Goal: Transaction & Acquisition: Purchase product/service

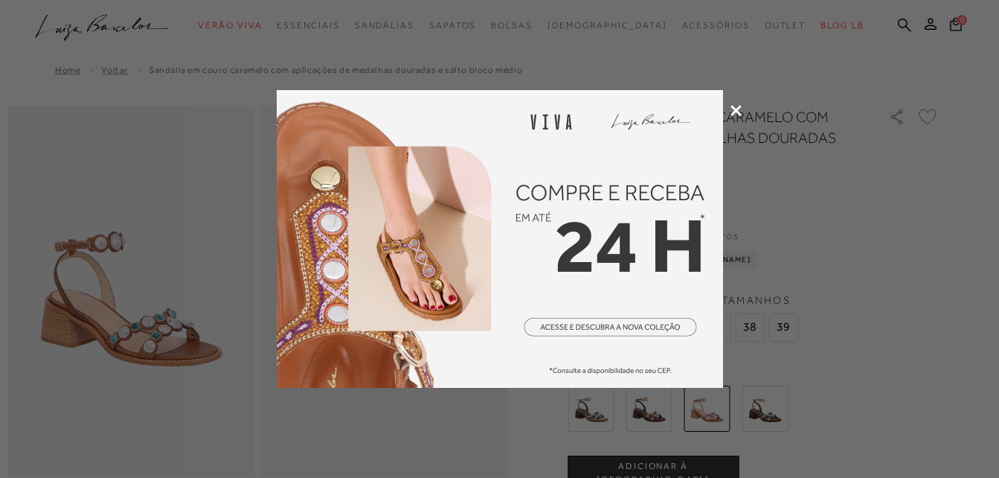
click at [420, 274] on img at bounding box center [500, 239] width 446 height 298
click at [740, 105] on icon at bounding box center [735, 110] width 11 height 11
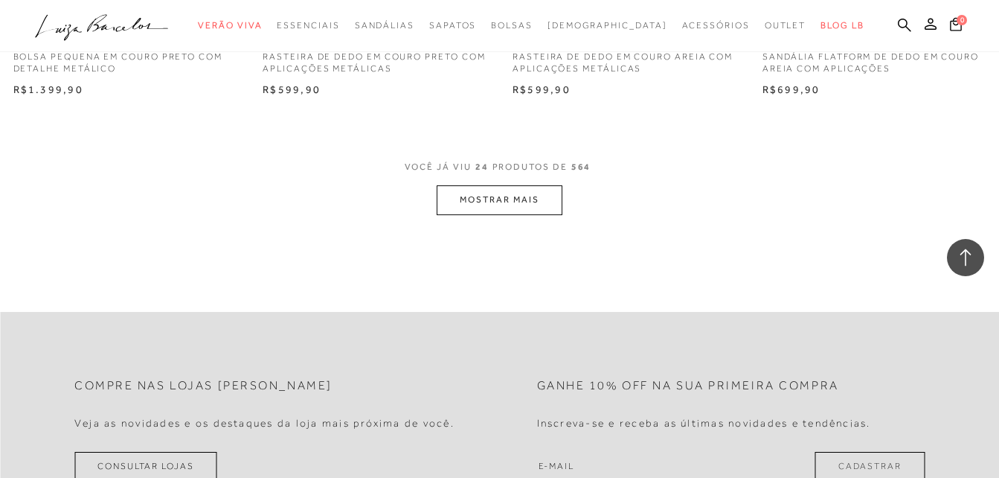
scroll to position [2827, 0]
click at [487, 194] on button "MOSTRAR MAIS" at bounding box center [499, 197] width 125 height 29
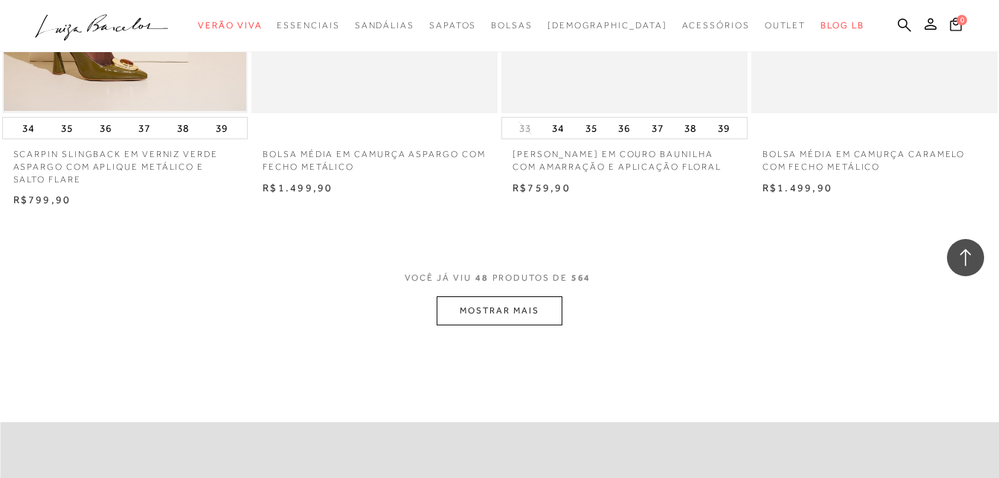
scroll to position [5579, 0]
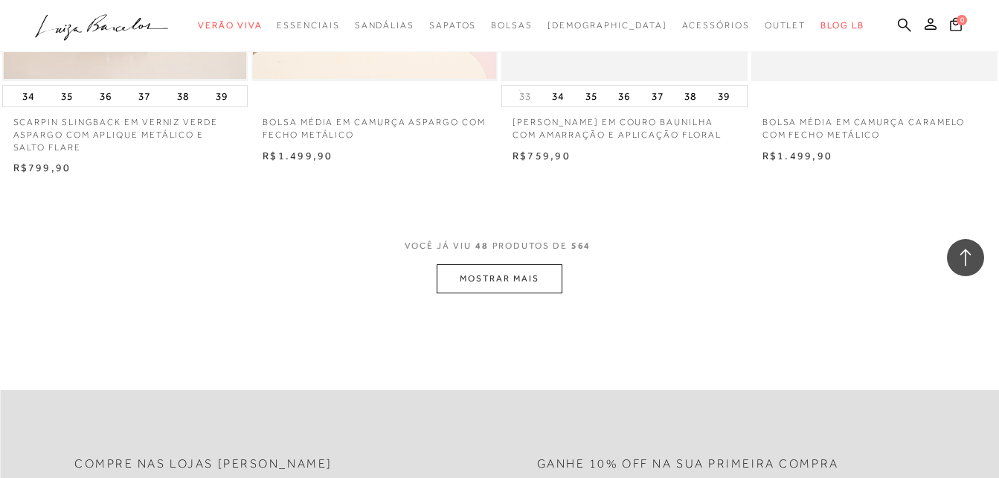
click at [531, 272] on button "MOSTRAR MAIS" at bounding box center [499, 278] width 125 height 29
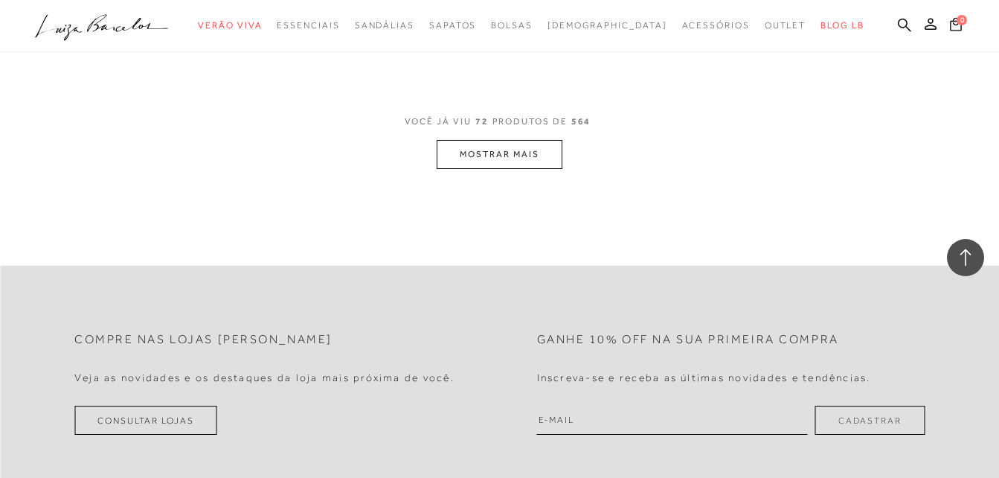
scroll to position [8554, 0]
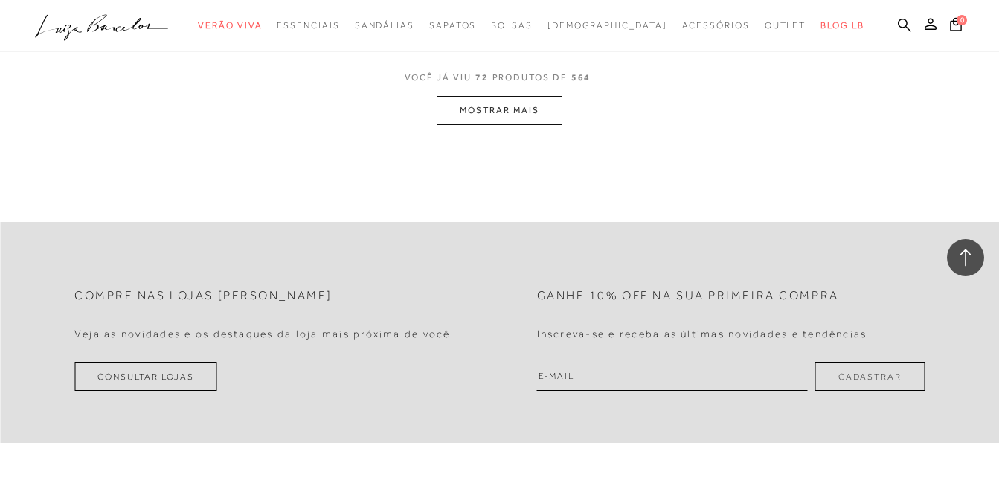
click at [498, 104] on button "MOSTRAR MAIS" at bounding box center [499, 110] width 125 height 29
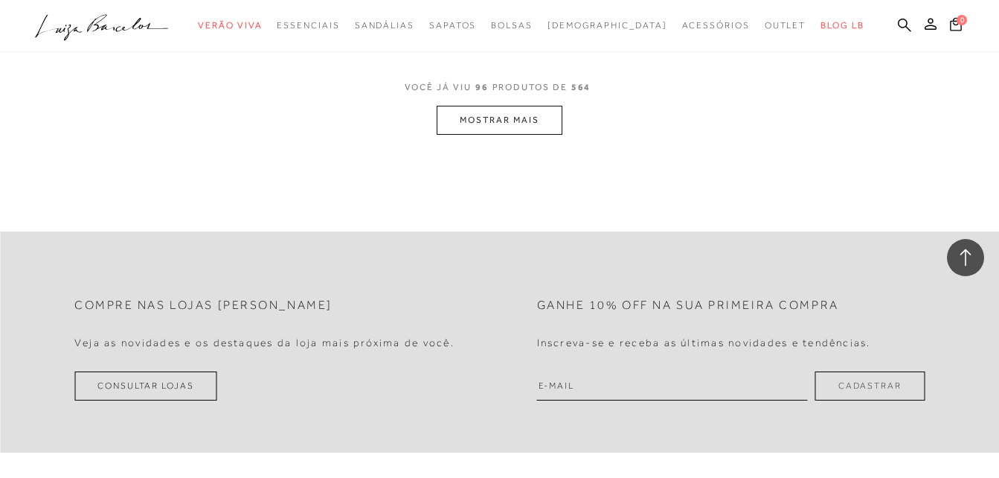
scroll to position [11381, 0]
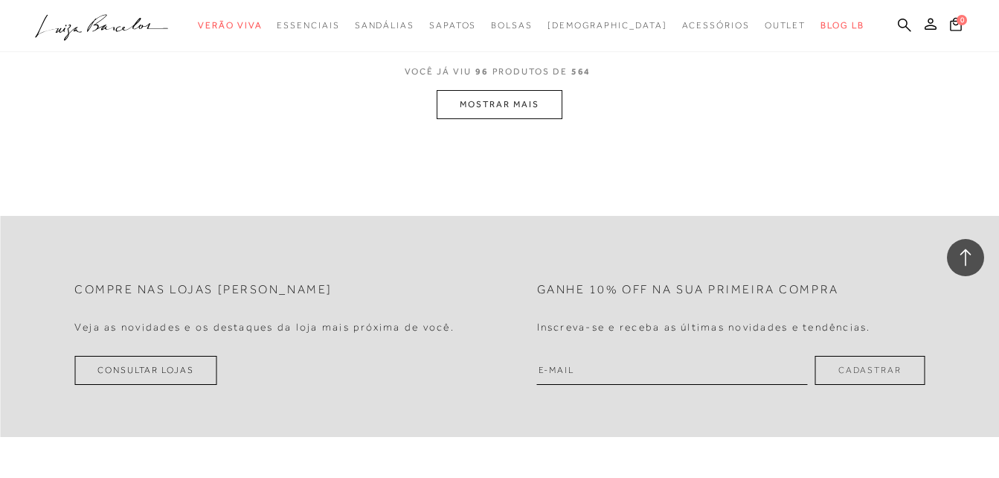
click at [530, 100] on button "MOSTRAR MAIS" at bounding box center [499, 104] width 125 height 29
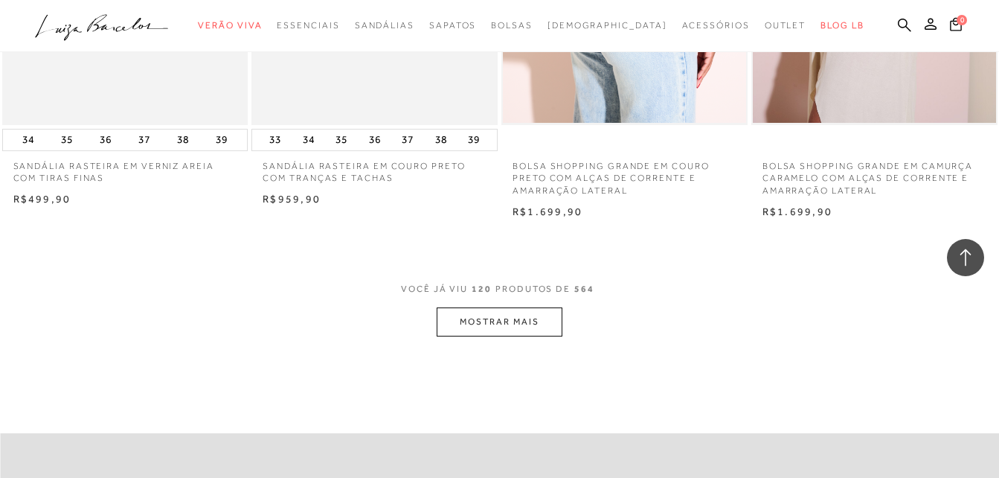
scroll to position [13984, 0]
click at [520, 325] on button "MOSTRAR MAIS" at bounding box center [499, 320] width 125 height 29
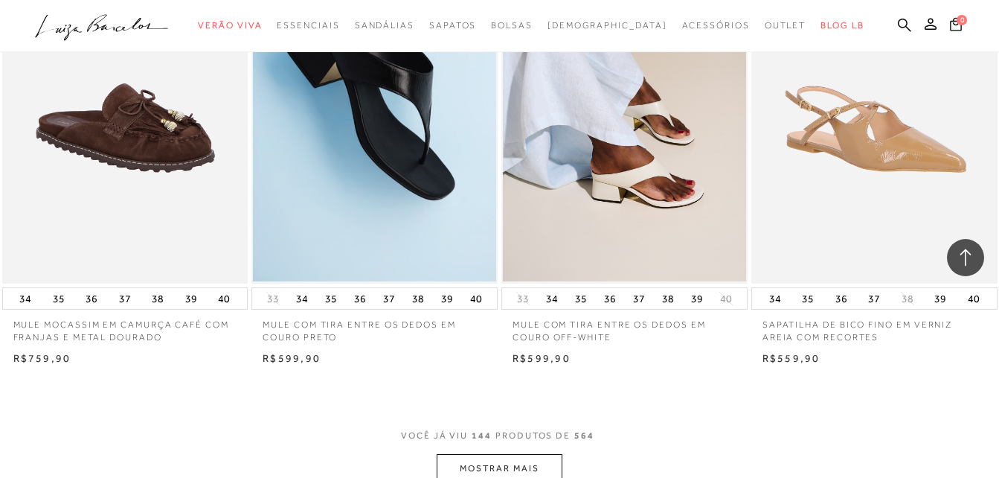
scroll to position [16662, 0]
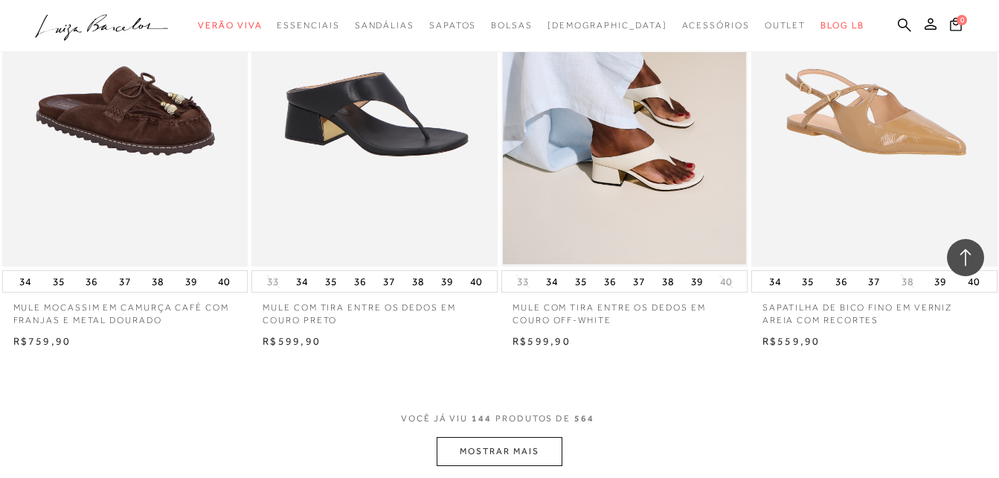
click at [356, 145] on img at bounding box center [375, 81] width 245 height 369
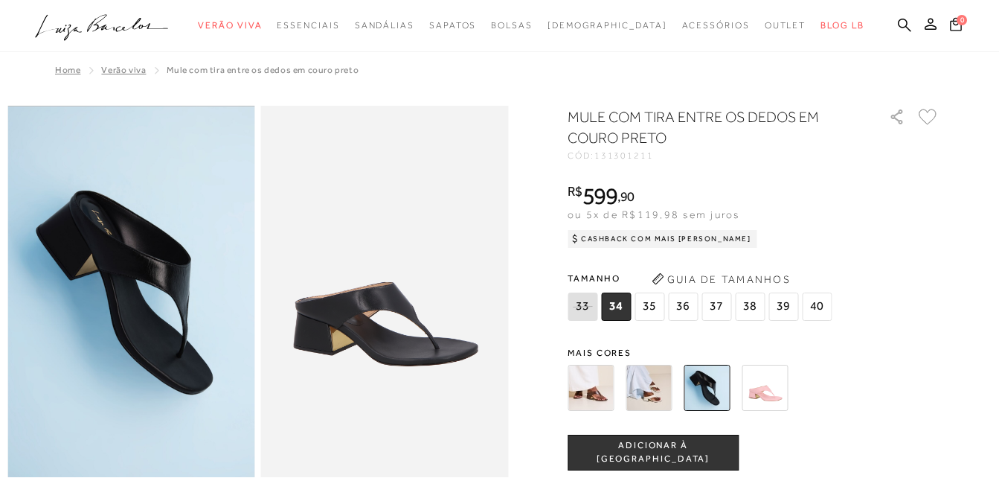
click at [650, 307] on span "35" at bounding box center [650, 306] width 30 height 28
click at [708, 449] on span "ADICIONAR À [GEOGRAPHIC_DATA]" at bounding box center [653, 452] width 170 height 26
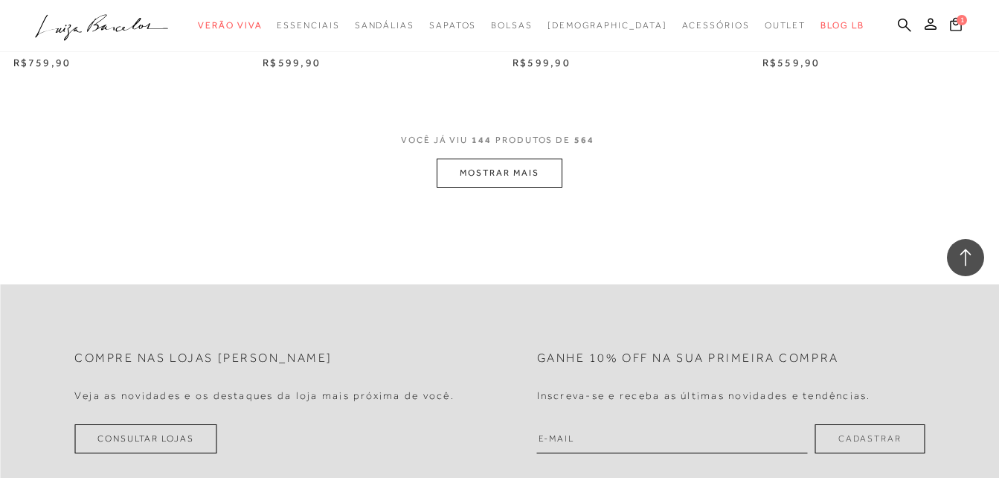
scroll to position [16960, 0]
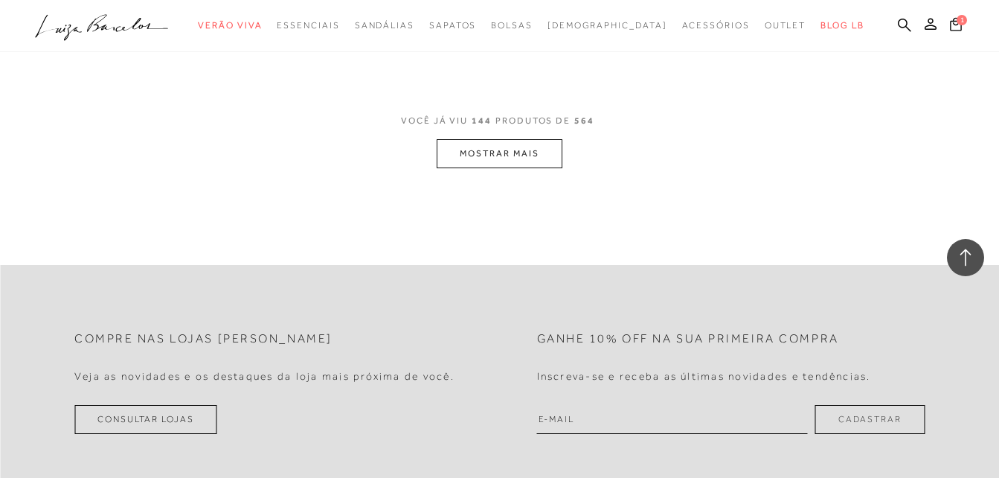
click at [507, 168] on button "MOSTRAR MAIS" at bounding box center [499, 153] width 125 height 29
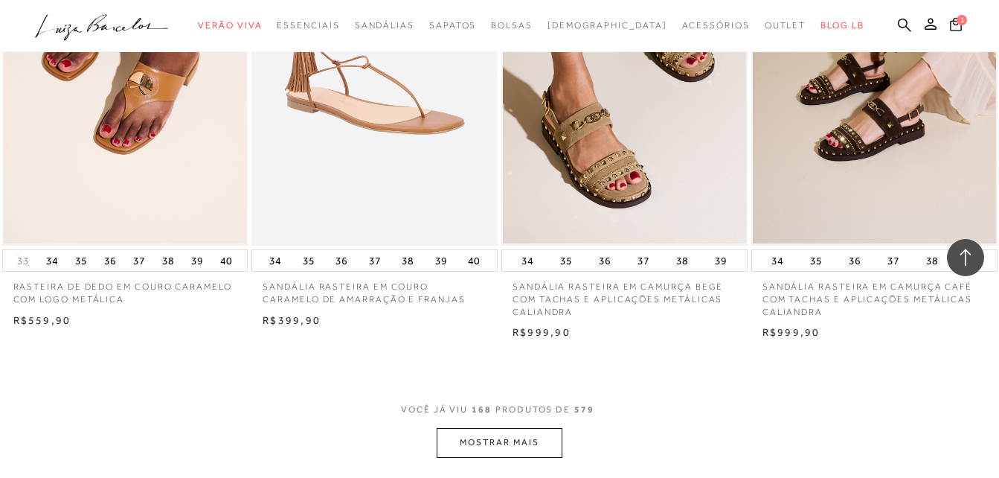
scroll to position [19563, 0]
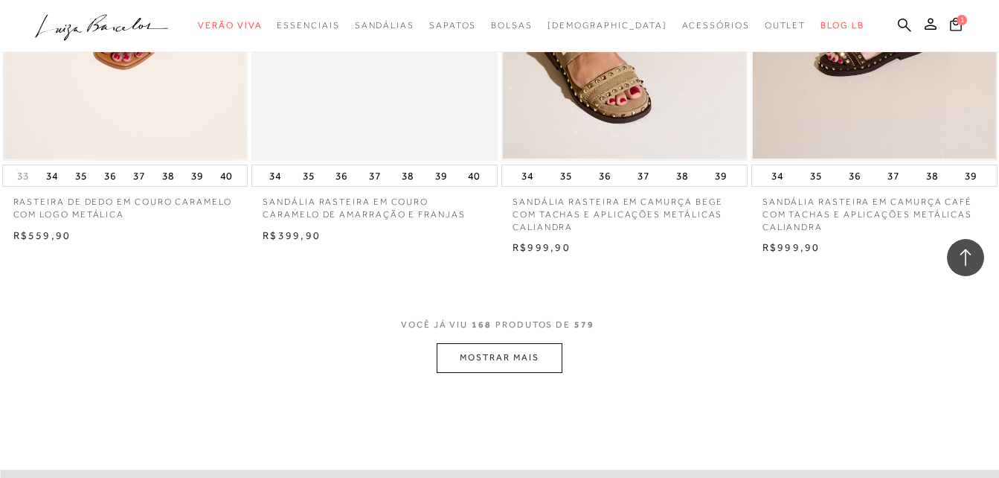
click at [466, 372] on button "MOSTRAR MAIS" at bounding box center [499, 357] width 125 height 29
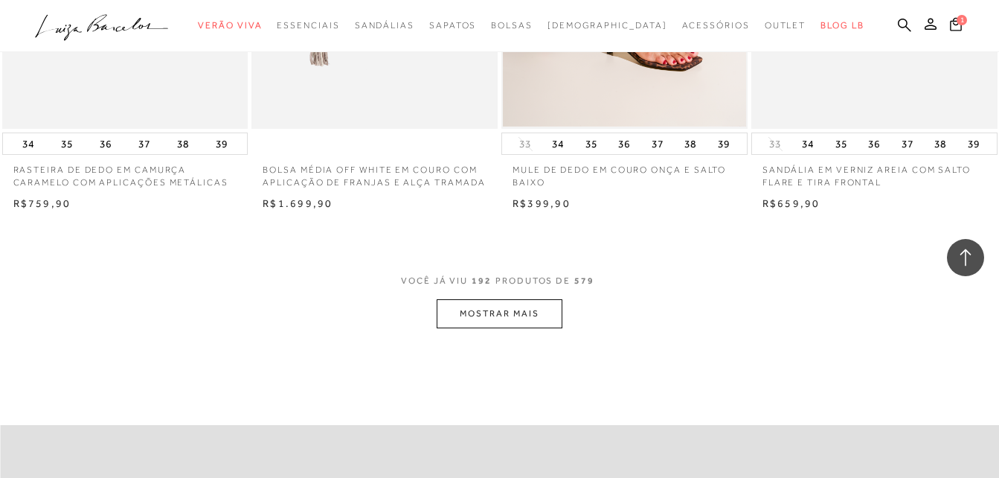
scroll to position [22464, 0]
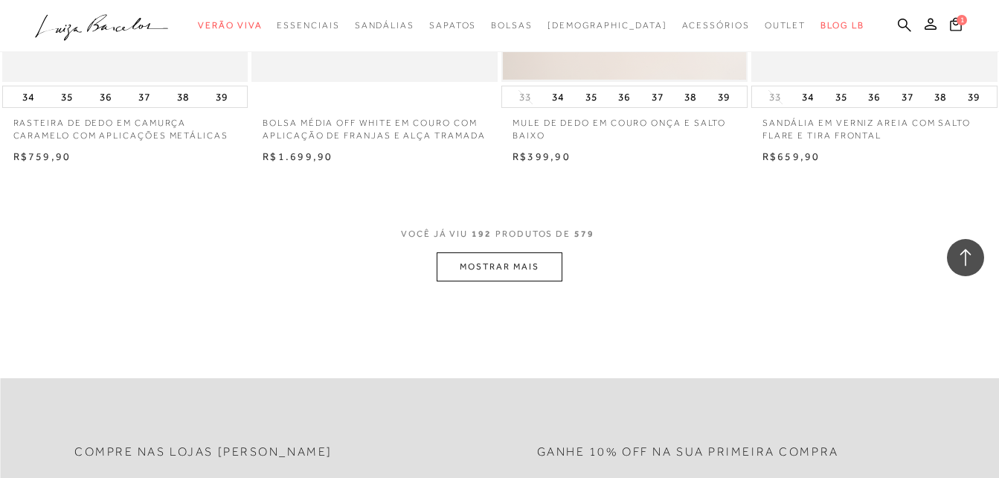
click at [520, 281] on button "MOSTRAR MAIS" at bounding box center [499, 266] width 125 height 29
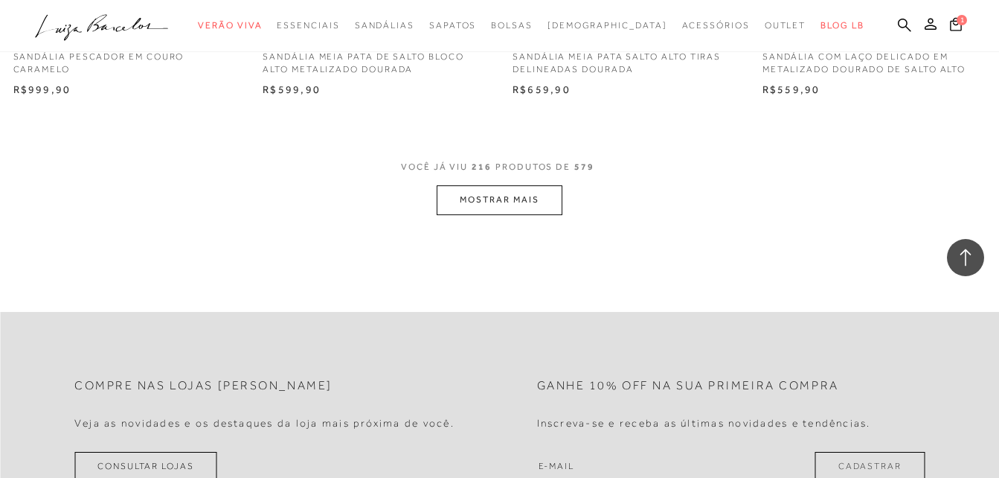
scroll to position [25365, 0]
click at [501, 213] on button "MOSTRAR MAIS" at bounding box center [499, 198] width 125 height 29
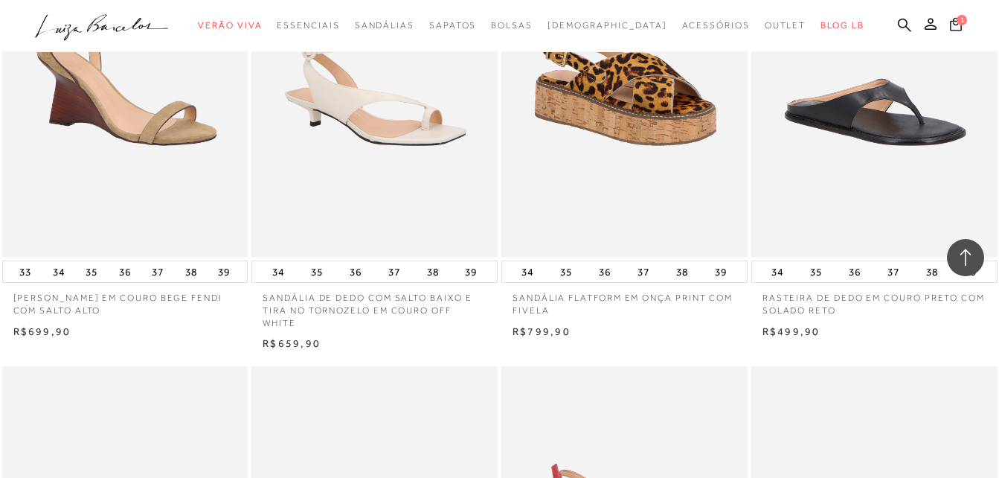
scroll to position [25514, 0]
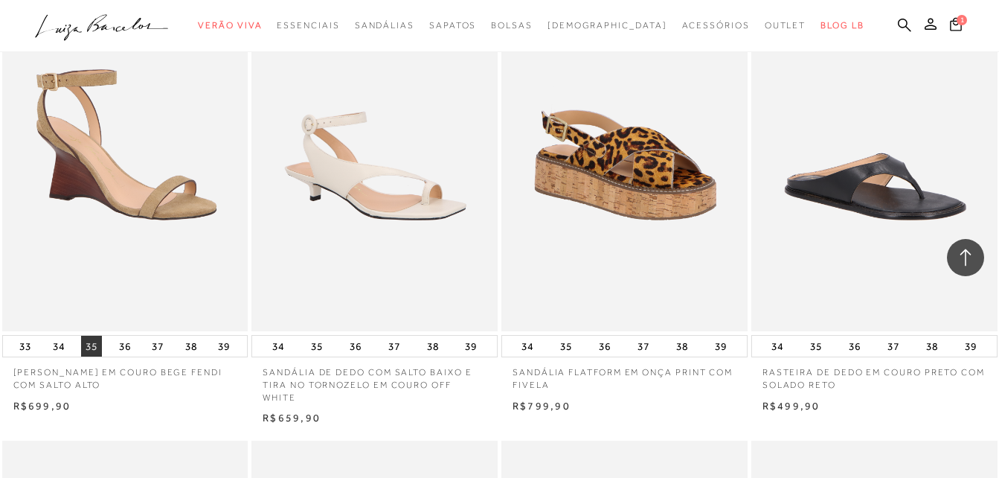
click at [94, 356] on button "35" at bounding box center [91, 345] width 21 height 21
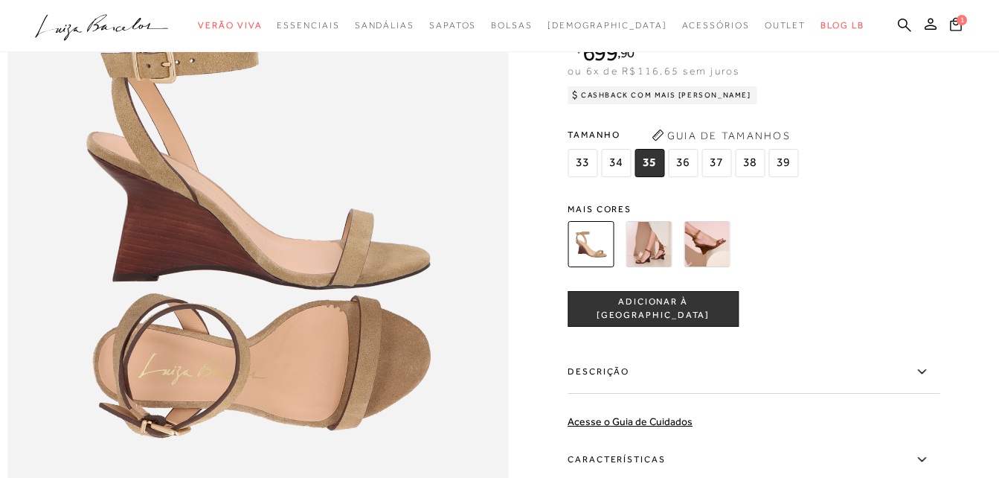
scroll to position [893, 0]
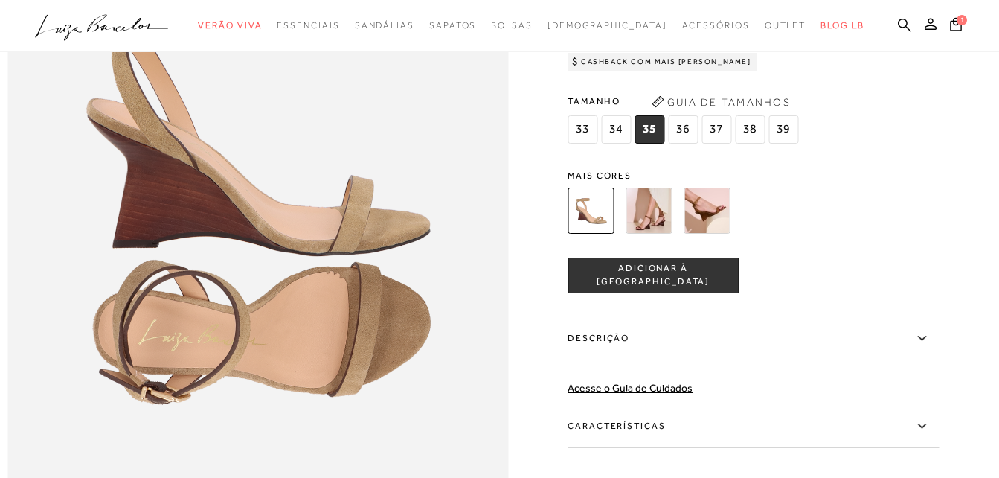
click at [660, 293] on button "ADICIONAR À [GEOGRAPHIC_DATA]" at bounding box center [653, 275] width 171 height 36
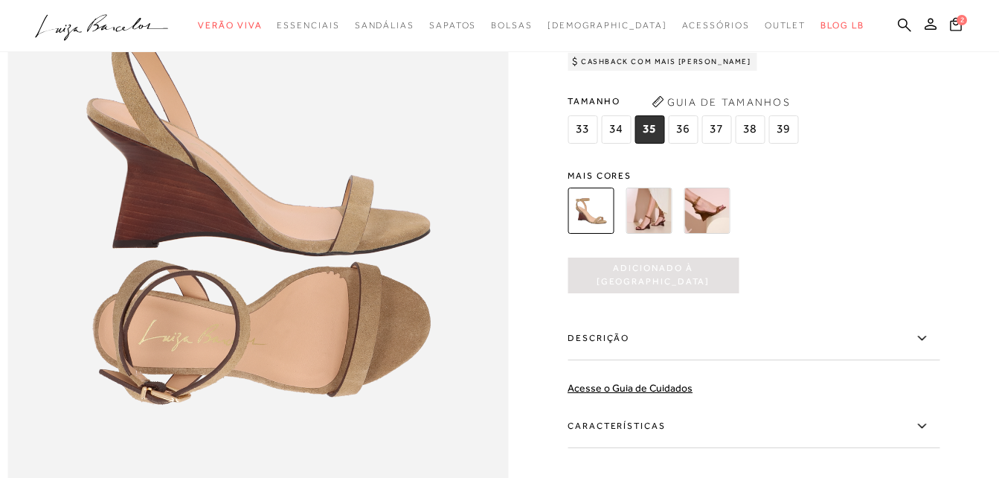
scroll to position [0, 0]
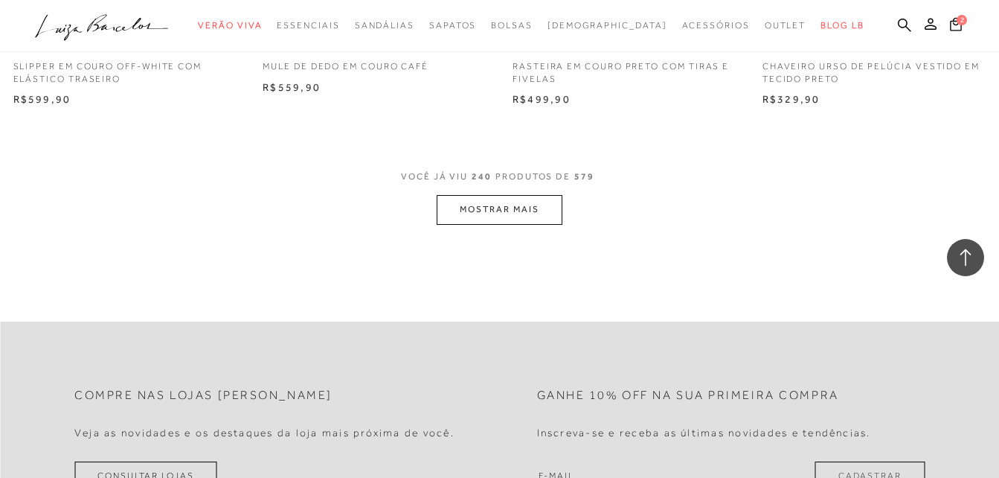
scroll to position [28202, 0]
click at [495, 221] on button "MOSTRAR MAIS" at bounding box center [499, 206] width 125 height 29
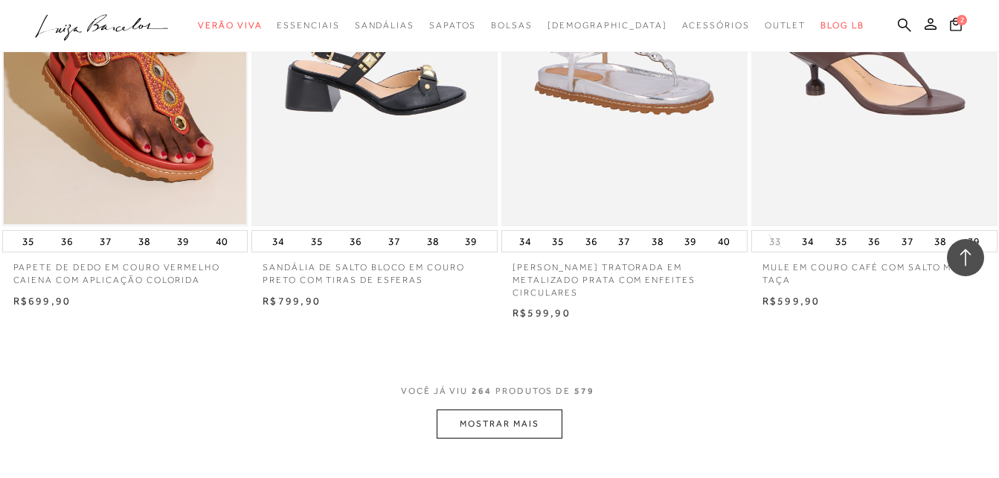
scroll to position [30806, 0]
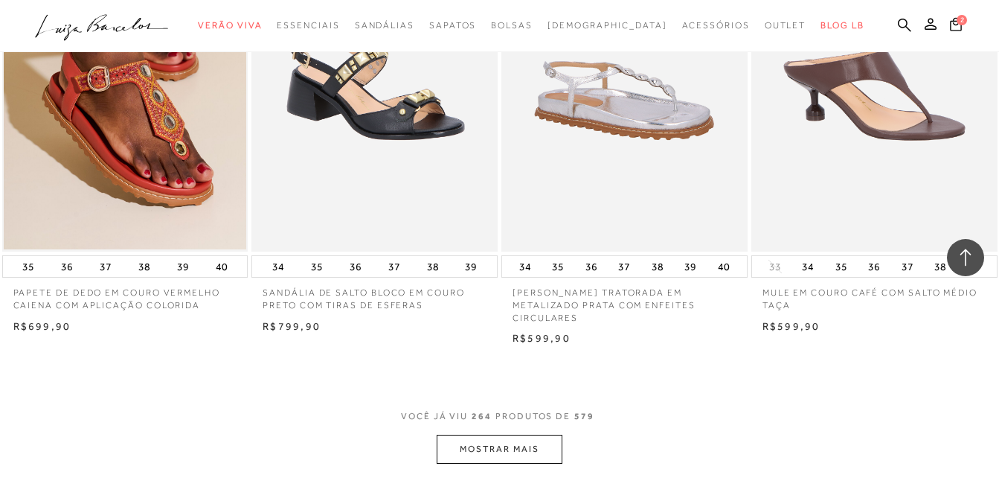
click at [318, 278] on div "SANDÁLIA DE SALTO BLOCO EM COURO PRETO COM TIRAS DE ESFERAS 34 35" at bounding box center [375, 107] width 250 height 454
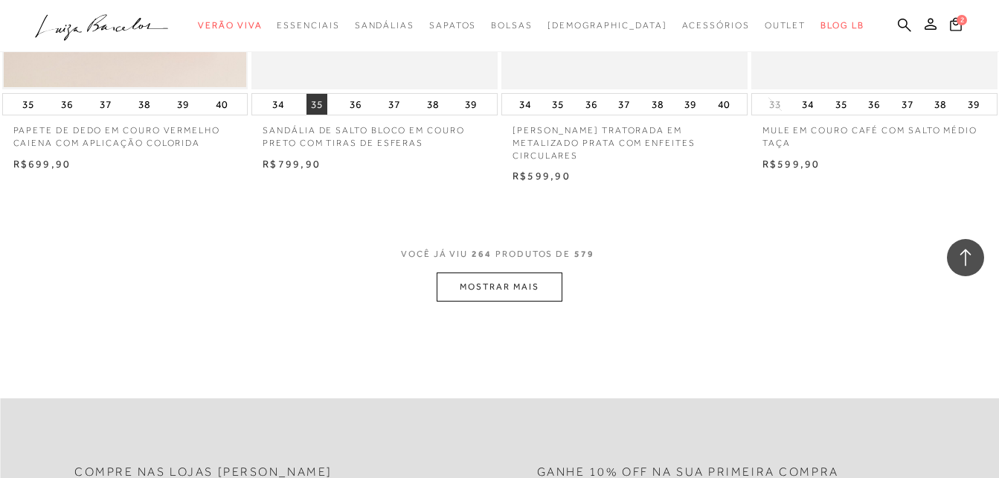
scroll to position [30955, 0]
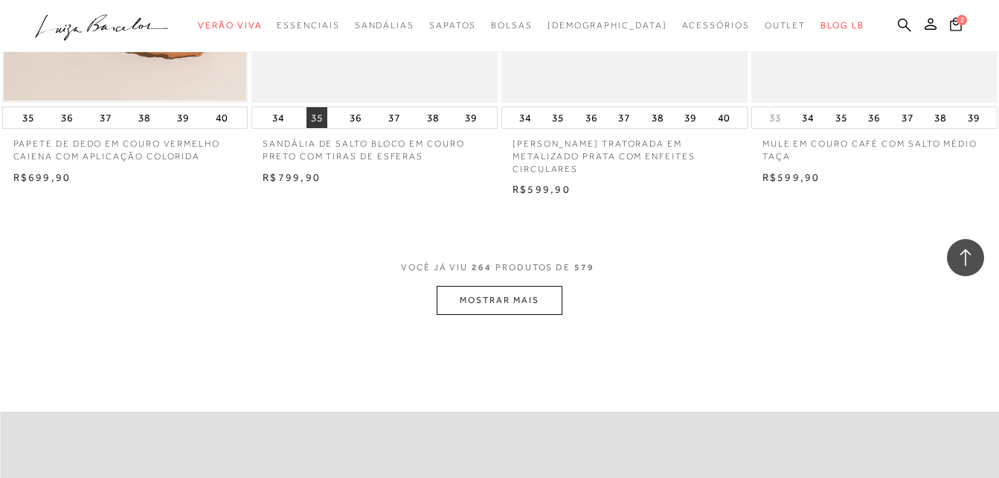
click at [318, 128] on button "35" at bounding box center [316, 117] width 21 height 21
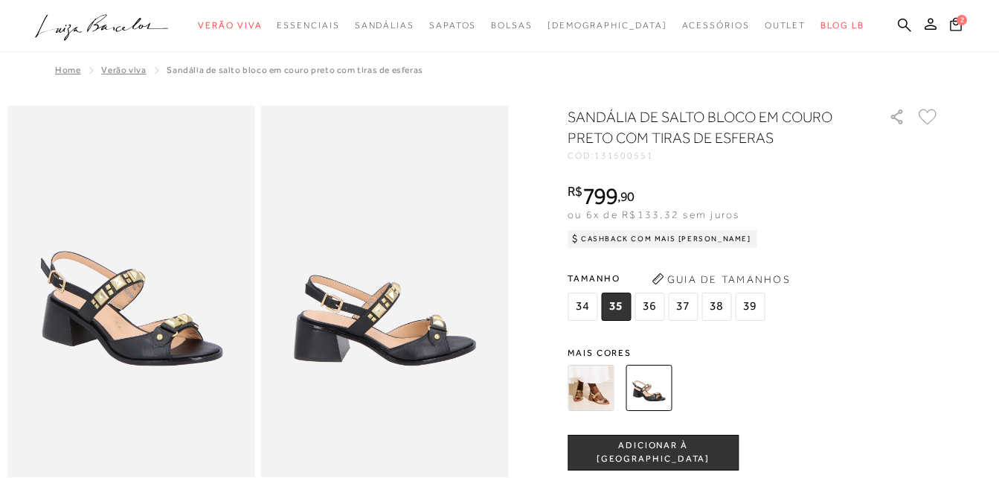
click at [622, 452] on span "ADICIONAR À [GEOGRAPHIC_DATA]" at bounding box center [653, 452] width 170 height 26
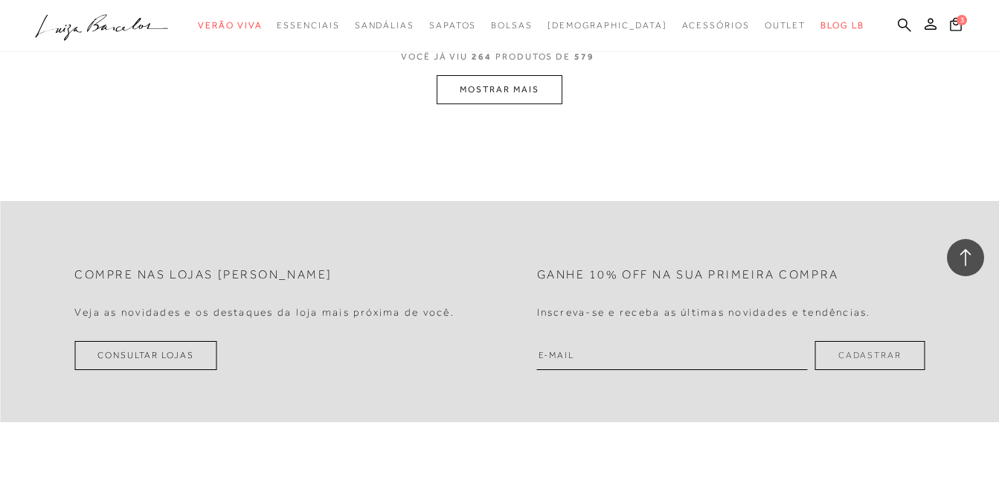
scroll to position [30947, 0]
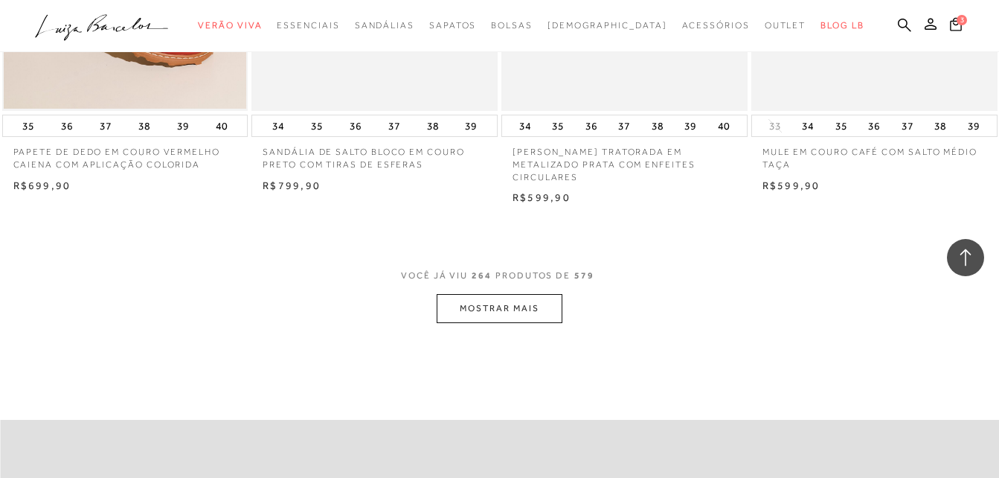
click at [502, 323] on button "MOSTRAR MAIS" at bounding box center [499, 308] width 125 height 29
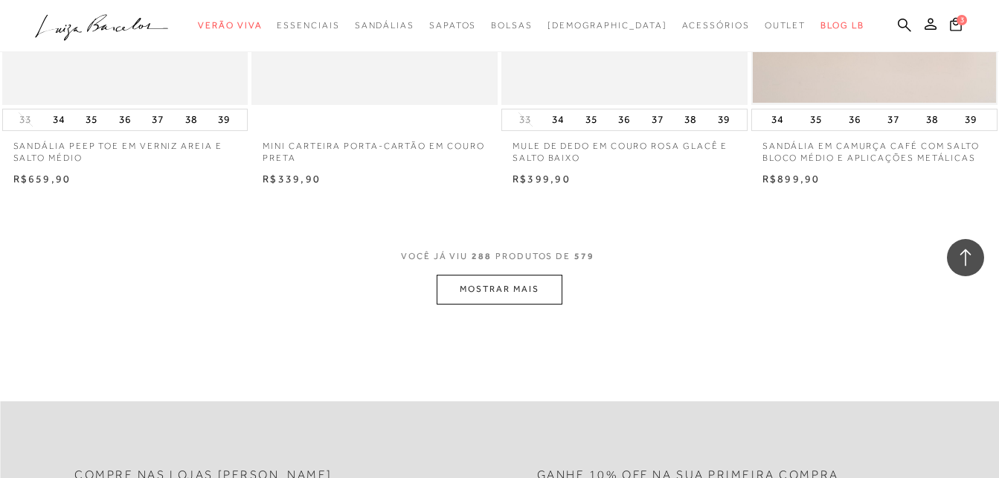
scroll to position [33848, 0]
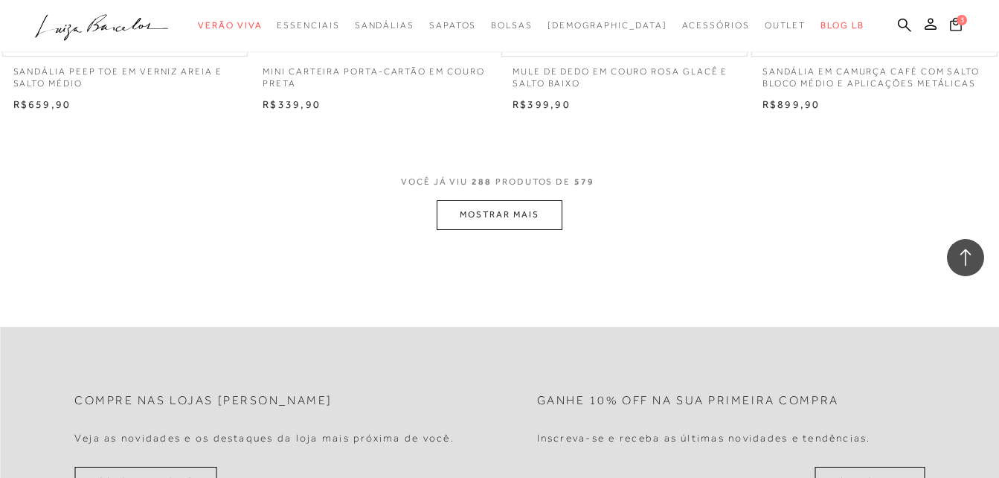
click at [500, 229] on button "MOSTRAR MAIS" at bounding box center [499, 214] width 125 height 29
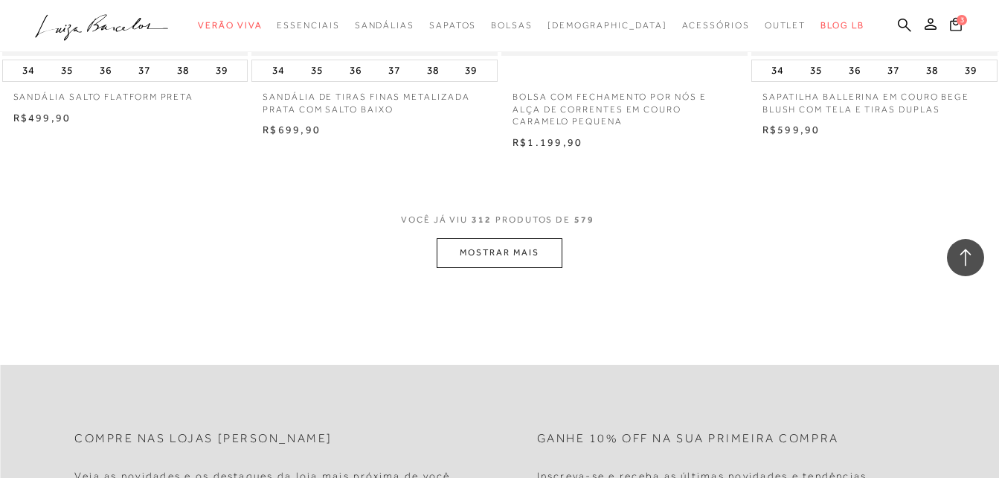
scroll to position [36749, 0]
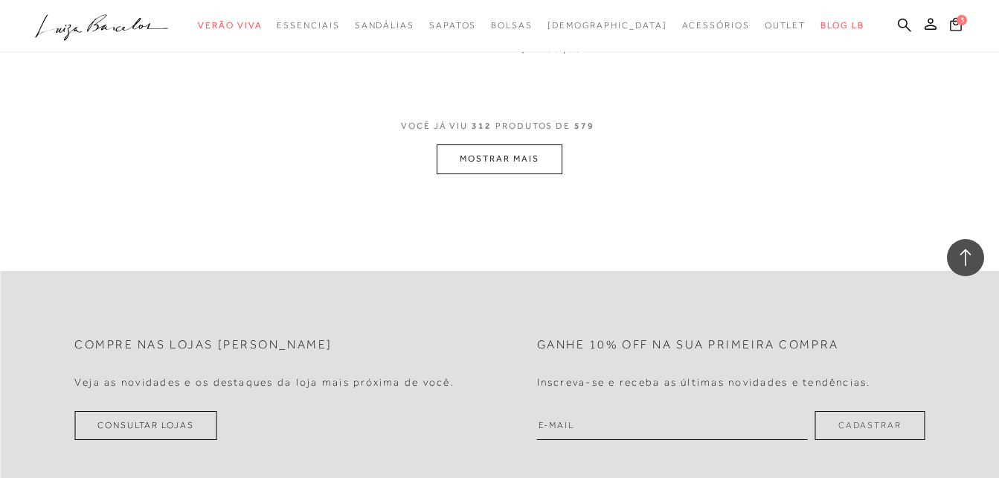
click at [478, 173] on button "MOSTRAR MAIS" at bounding box center [499, 158] width 125 height 29
